Goal: Information Seeking & Learning: Learn about a topic

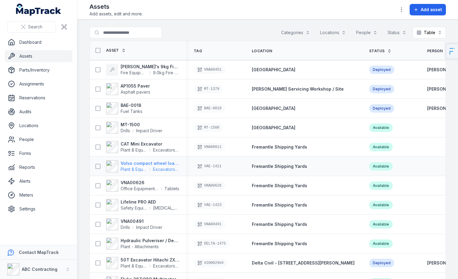
click at [142, 163] on strong "Volvo compact wheel loader" at bounding box center [150, 163] width 59 height 6
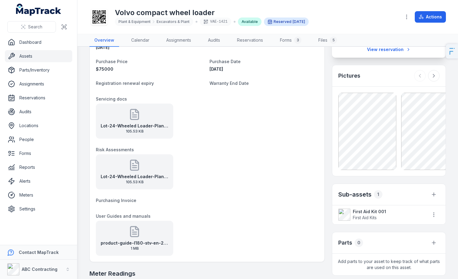
scroll to position [119, 0]
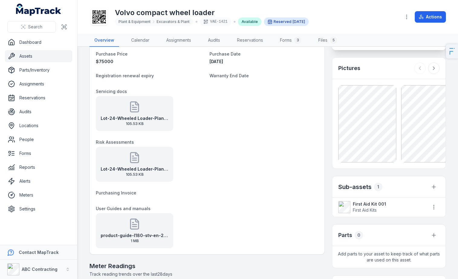
click at [148, 166] on strong "Lot-24-Wheeled Loader-Plant Risk Assessment" at bounding box center [135, 169] width 68 height 6
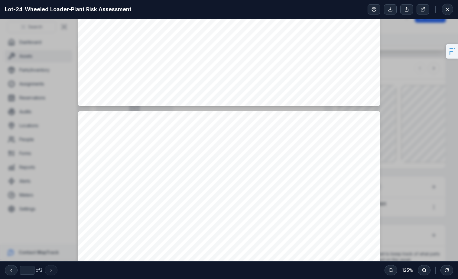
scroll to position [417, 0]
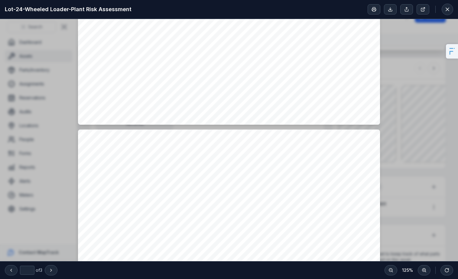
type input "*"
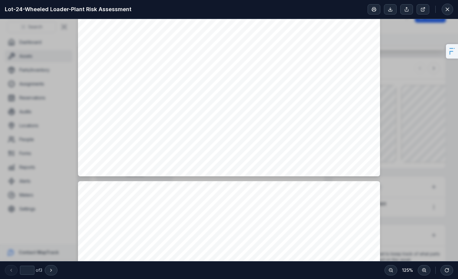
scroll to position [0, 0]
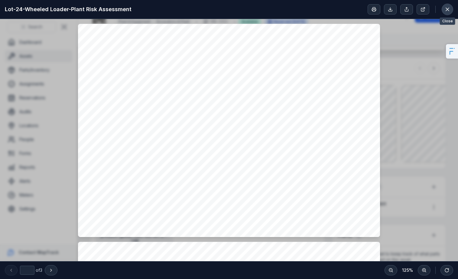
click at [450, 7] on icon at bounding box center [447, 9] width 6 height 6
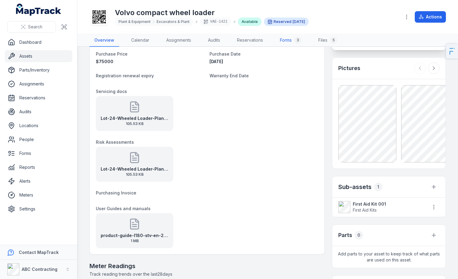
click at [289, 44] on link "Forms 3" at bounding box center [290, 40] width 31 height 13
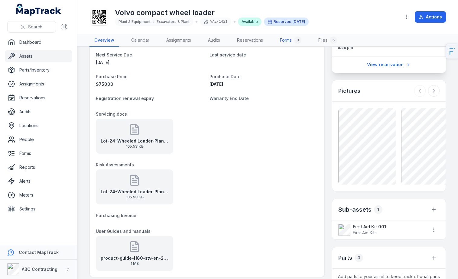
scroll to position [97, 0]
click at [139, 252] on div "product-guide-l180-stv-en-21-20065089-a 1 MB" at bounding box center [134, 252] width 77 height 35
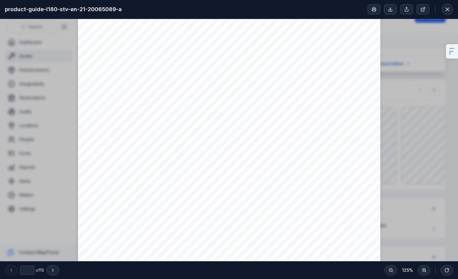
type input "*"
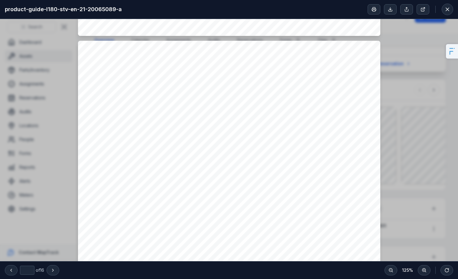
scroll to position [415, 0]
click at [445, 13] on button at bounding box center [446, 9] width 11 height 11
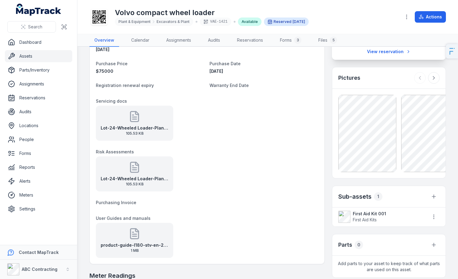
scroll to position [111, 0]
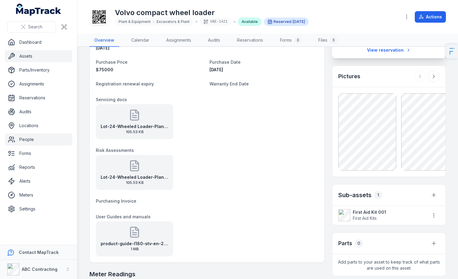
click at [49, 137] on link "People" at bounding box center [38, 140] width 67 height 12
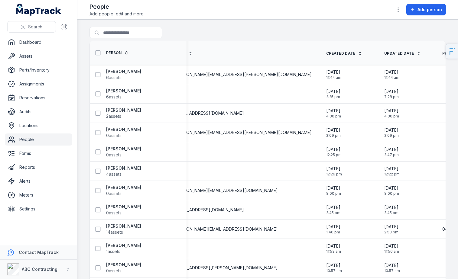
scroll to position [0, 217]
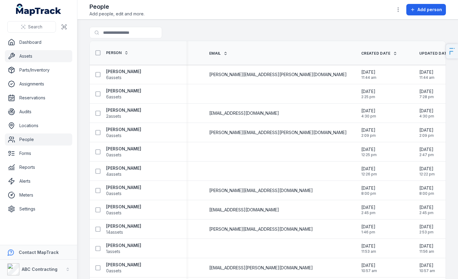
click at [43, 56] on link "Assets" at bounding box center [38, 56] width 67 height 12
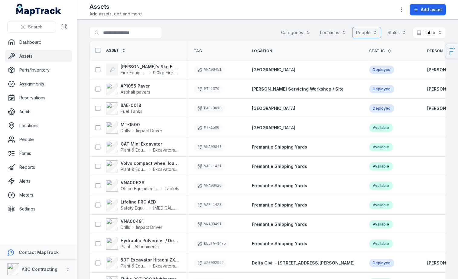
click at [362, 31] on button "People" at bounding box center [366, 32] width 29 height 11
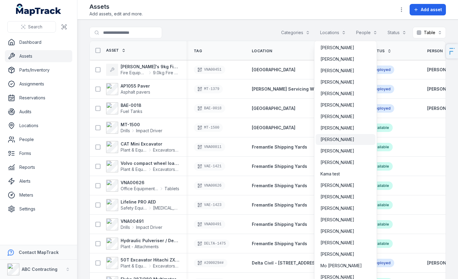
click at [334, 142] on span "[PERSON_NAME]" at bounding box center [337, 140] width 34 height 6
click at [237, 27] on div "**********" at bounding box center [267, 34] width 356 height 14
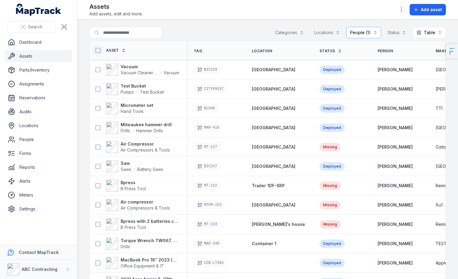
click at [98, 50] on icon at bounding box center [98, 50] width 6 height 6
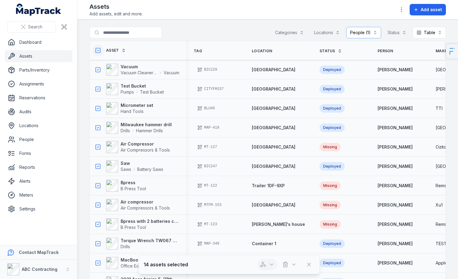
click at [266, 267] on button "button" at bounding box center [267, 264] width 20 height 11
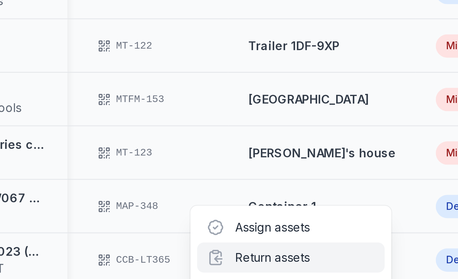
scroll to position [6, 0]
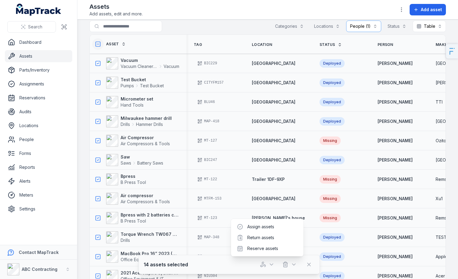
click at [99, 45] on div "Asset Tag Location Status Person Make Model Serial Number / Code Purchase Price…" at bounding box center [268, 180] width 356 height 290
click at [98, 44] on icon at bounding box center [98, 44] width 6 height 6
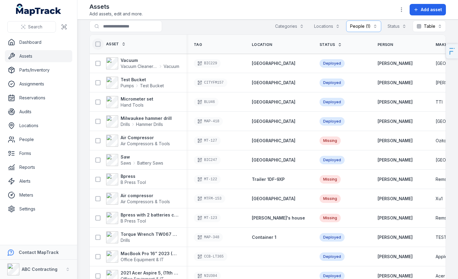
click at [276, 26] on div "Categories" at bounding box center [289, 26] width 37 height 11
